Goal: Entertainment & Leisure: Browse casually

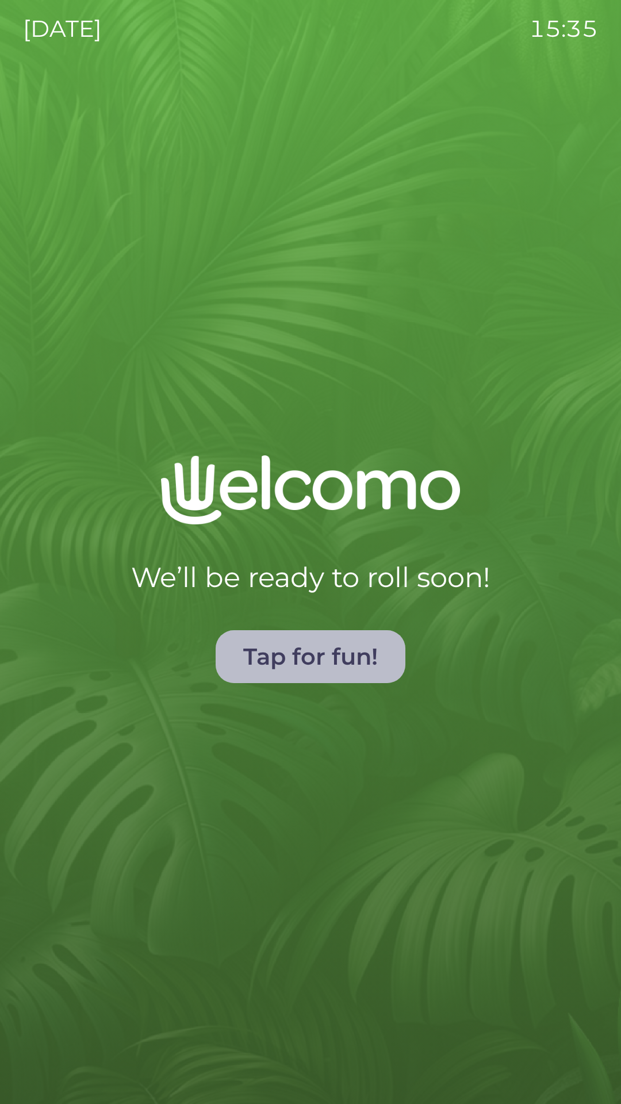
click at [288, 658] on button "Tap for fun!" at bounding box center [311, 656] width 190 height 53
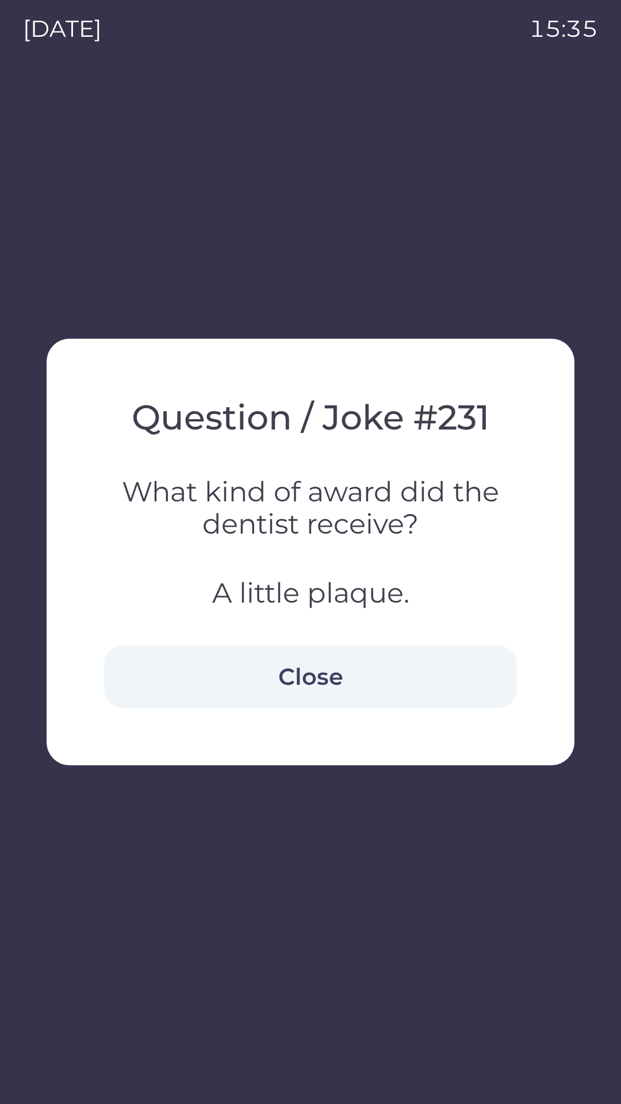
click at [269, 670] on button "Close" at bounding box center [310, 677] width 413 height 62
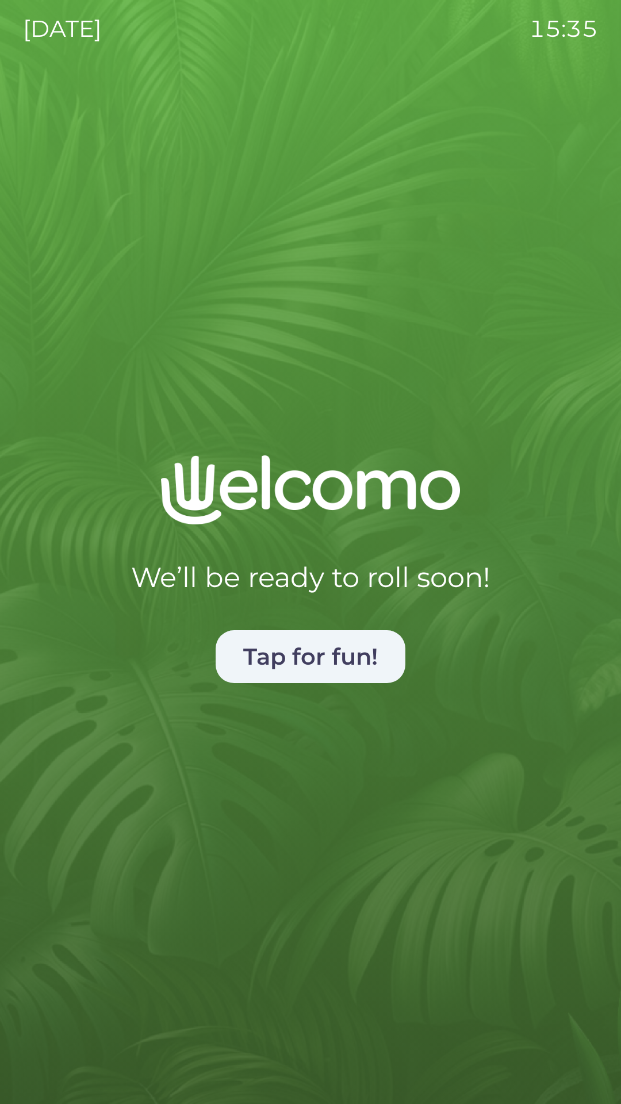
click at [183, 716] on div "We’ll be ready to roll soon! Tap for fun!" at bounding box center [310, 768] width 575 height 626
click at [248, 562] on h3 "We’ll be ready to roll soon!" at bounding box center [310, 577] width 359 height 32
click at [306, 490] on img at bounding box center [310, 489] width 299 height 69
click at [108, 46] on div "[DATE] 15:35" at bounding box center [310, 28] width 575 height 57
click at [292, 643] on button "Tap for fun!" at bounding box center [311, 656] width 190 height 53
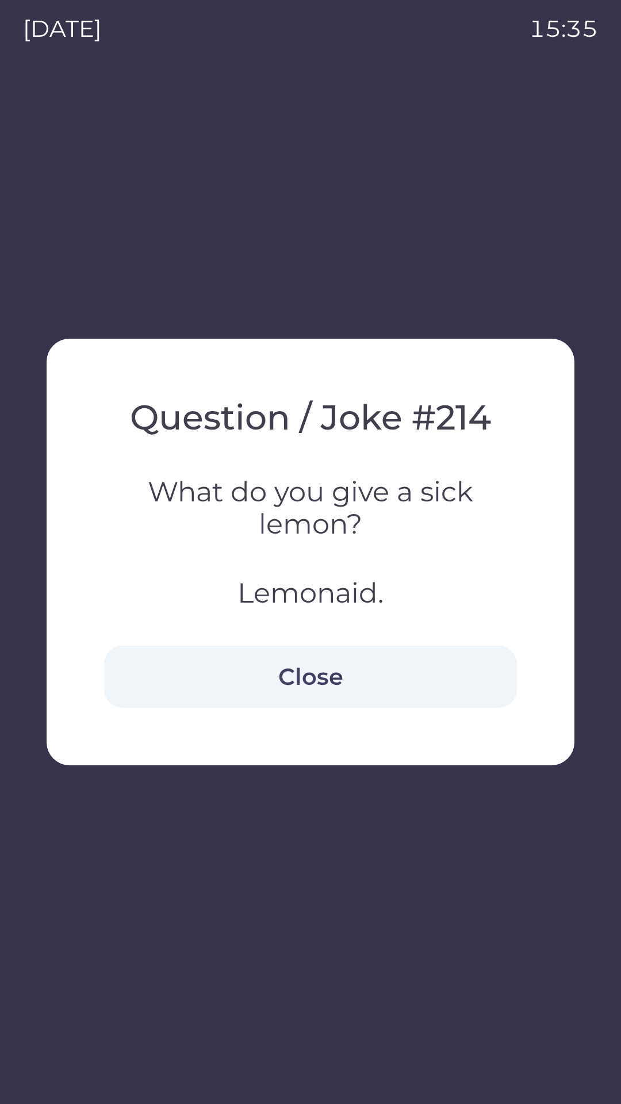
click at [209, 491] on h3 "What do you give a sick lemon?" at bounding box center [310, 508] width 413 height 64
click at [271, 505] on h3 "What do you give a sick lemon?" at bounding box center [310, 508] width 413 height 64
click at [252, 415] on h2 "Question / Joke # 214" at bounding box center [310, 417] width 413 height 43
click at [118, 195] on div at bounding box center [310, 552] width 621 height 1104
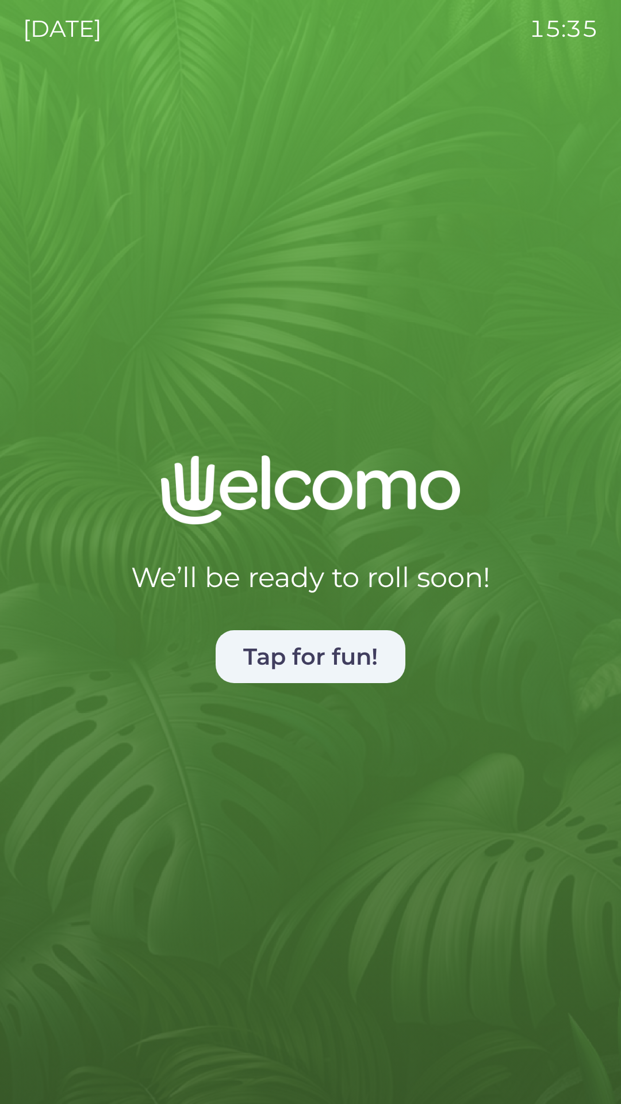
click at [264, 570] on h3 "We’ll be ready to roll soon!" at bounding box center [310, 577] width 359 height 32
click at [268, 574] on h3 "We’ll be ready to roll soon!" at bounding box center [310, 577] width 359 height 32
click at [307, 653] on button "Tap for fun!" at bounding box center [311, 656] width 190 height 53
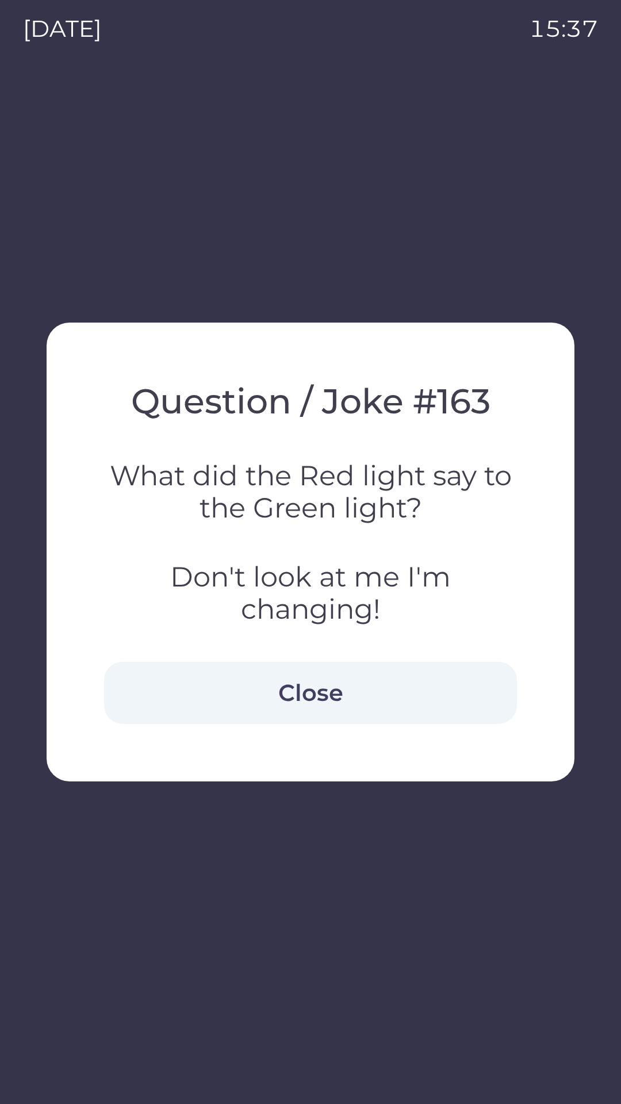
click at [302, 503] on h3 "What did the Red light say to the Green light?" at bounding box center [310, 491] width 413 height 64
click at [279, 456] on div "Question / Joke # 163 What did the Red light say to the Green light? Don't look…" at bounding box center [310, 552] width 413 height 344
click at [277, 453] on div "Question / Joke # 163 What did the Red light say to the Green light? Don't look…" at bounding box center [310, 552] width 413 height 344
click at [271, 450] on div "Question / Joke # 163 What did the Red light say to the Green light? Don't look…" at bounding box center [310, 552] width 413 height 344
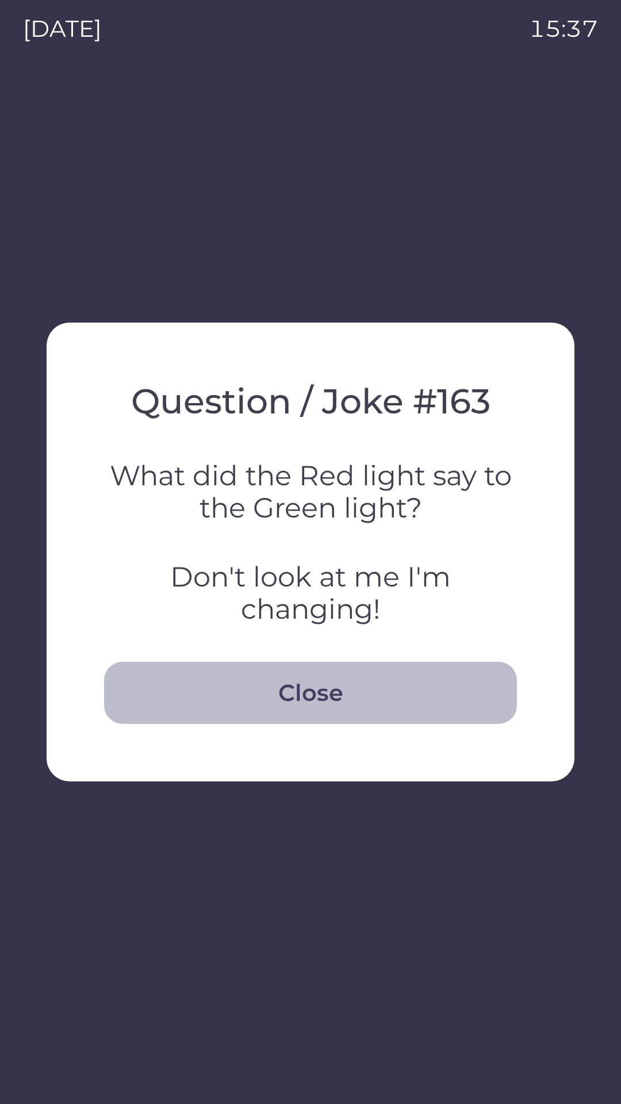
click at [302, 688] on button "Close" at bounding box center [310, 693] width 413 height 62
